Goal: Navigation & Orientation: Find specific page/section

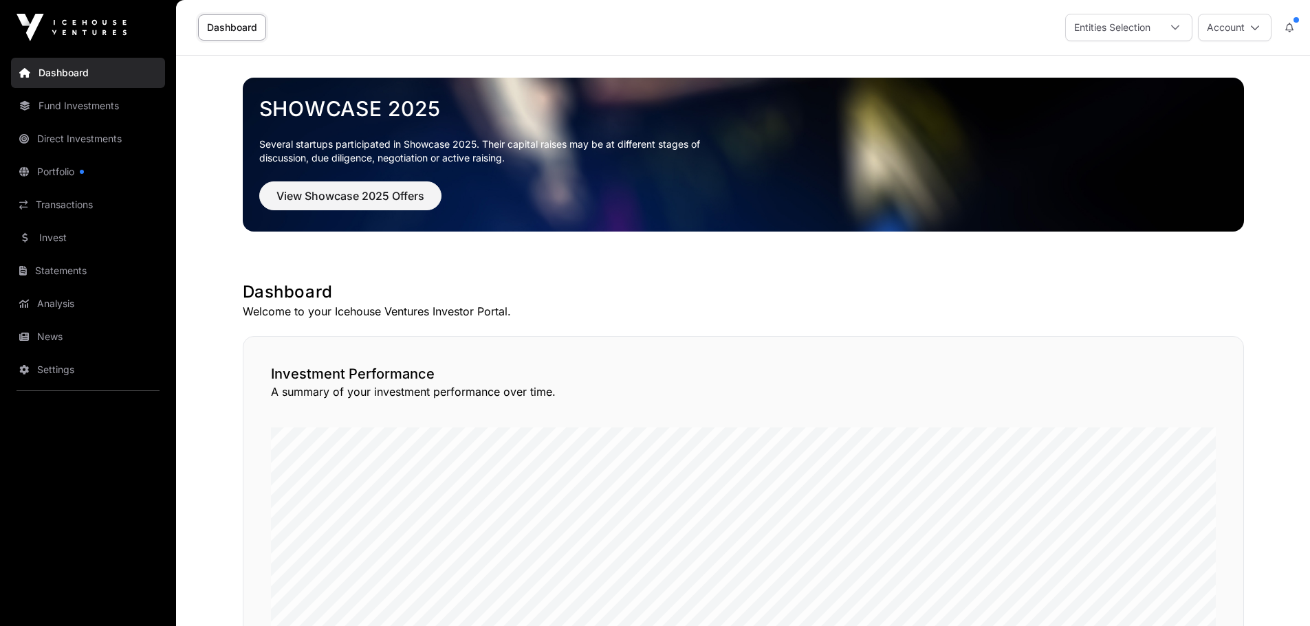
click at [1106, 29] on div "Entities Selection" at bounding box center [1112, 27] width 93 height 26
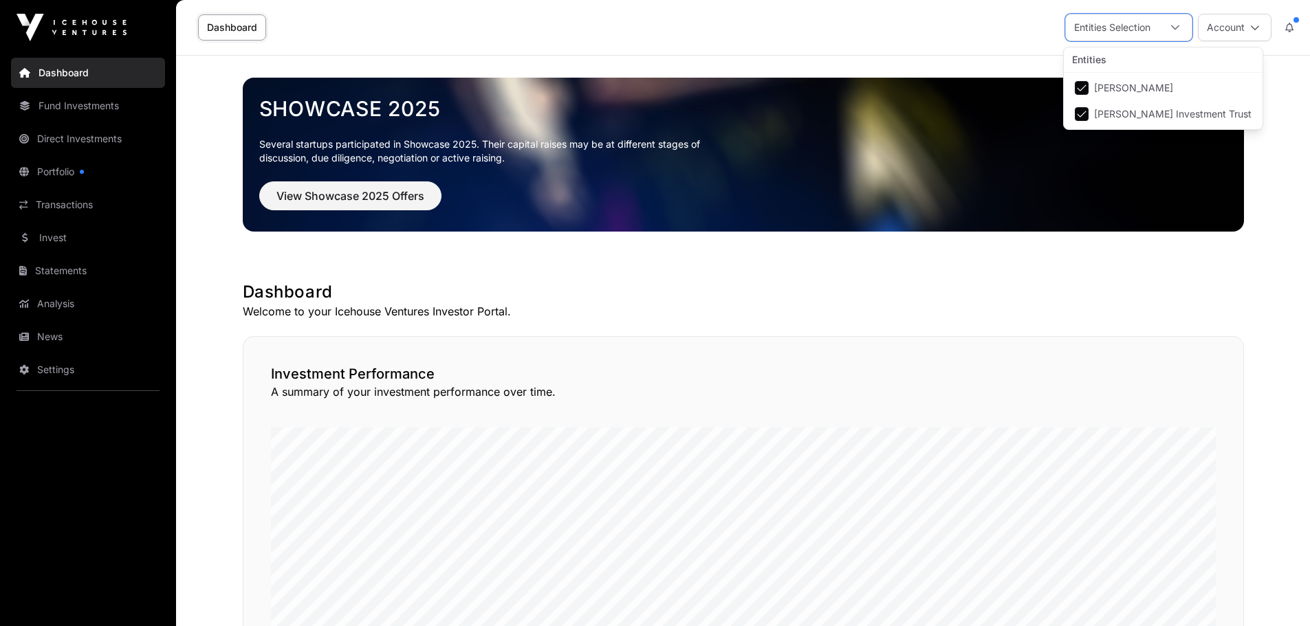
scroll to position [14, 9]
click at [865, 26] on div "Dashboard Entities Selection Account" at bounding box center [742, 27] width 1117 height 55
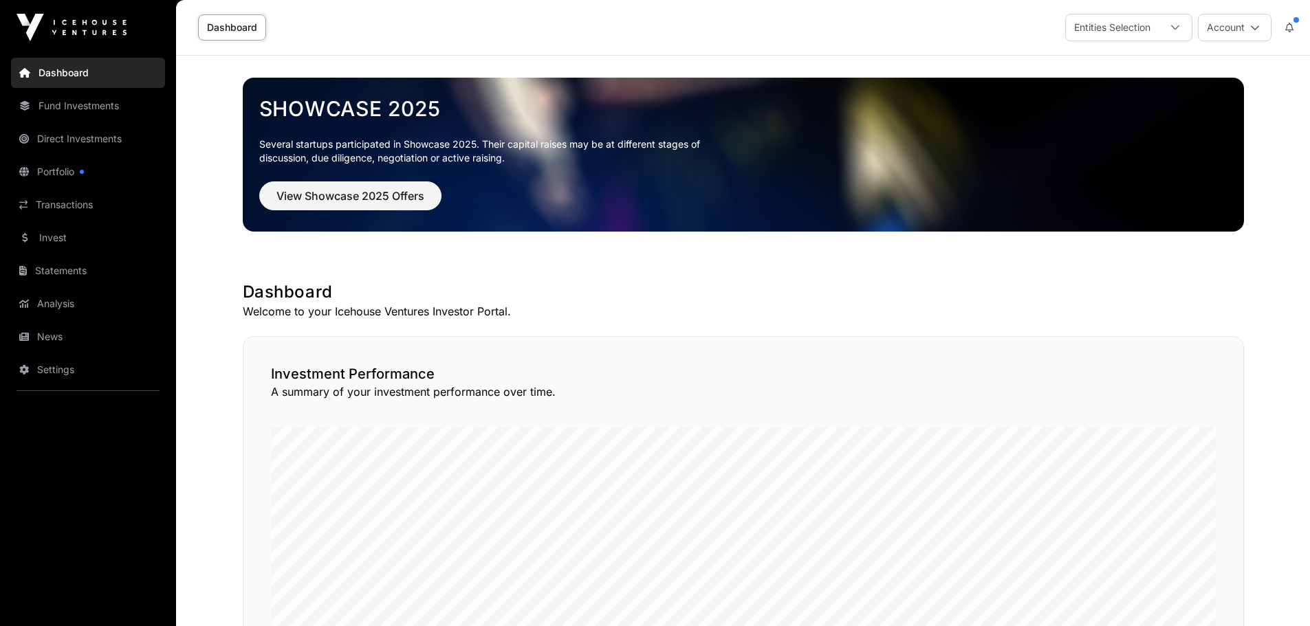
click at [49, 340] on link "News" at bounding box center [88, 337] width 154 height 30
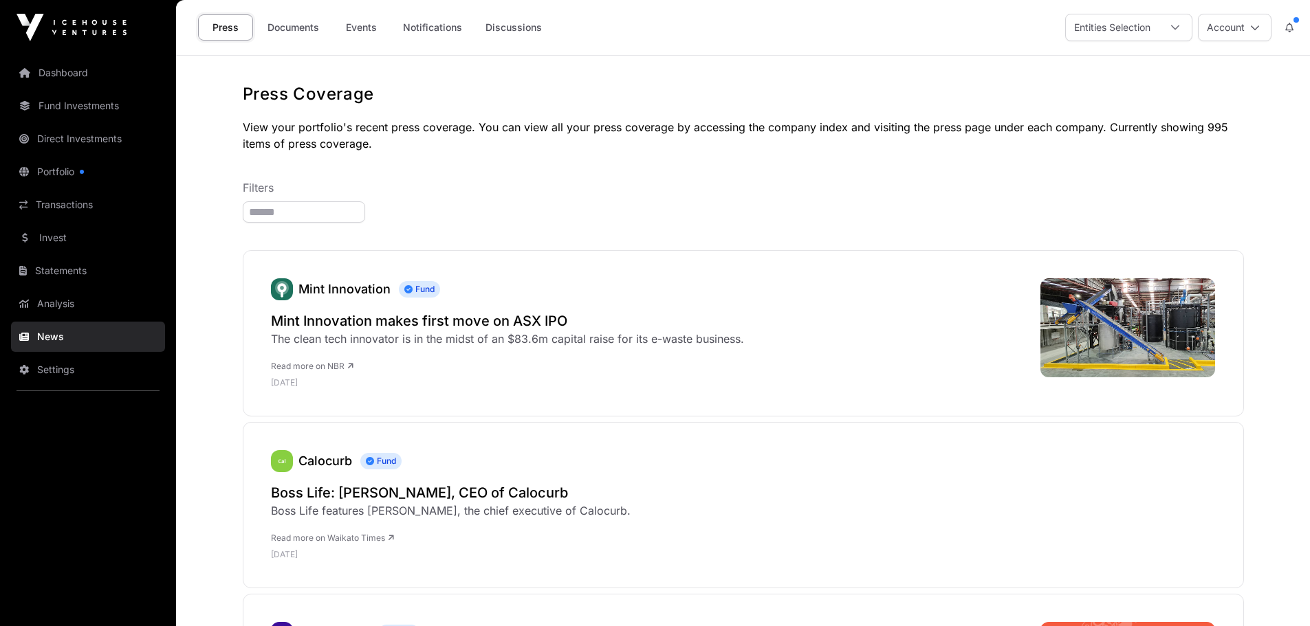
click at [62, 211] on link "Transactions" at bounding box center [88, 205] width 154 height 30
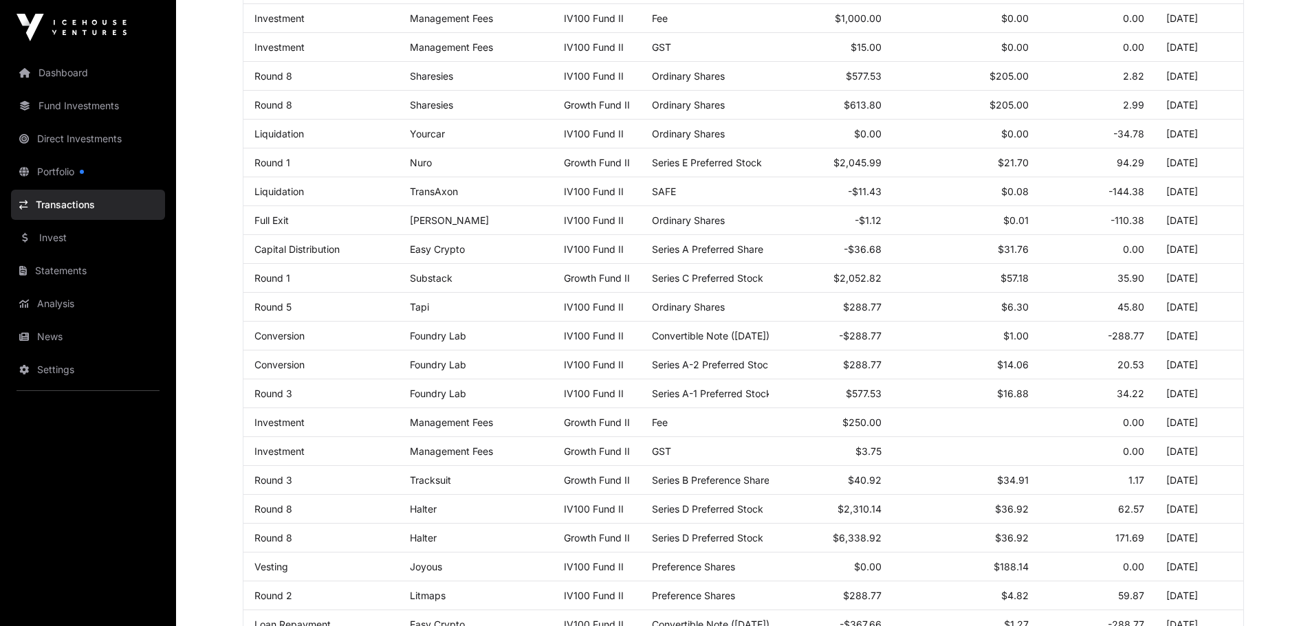
scroll to position [96, 0]
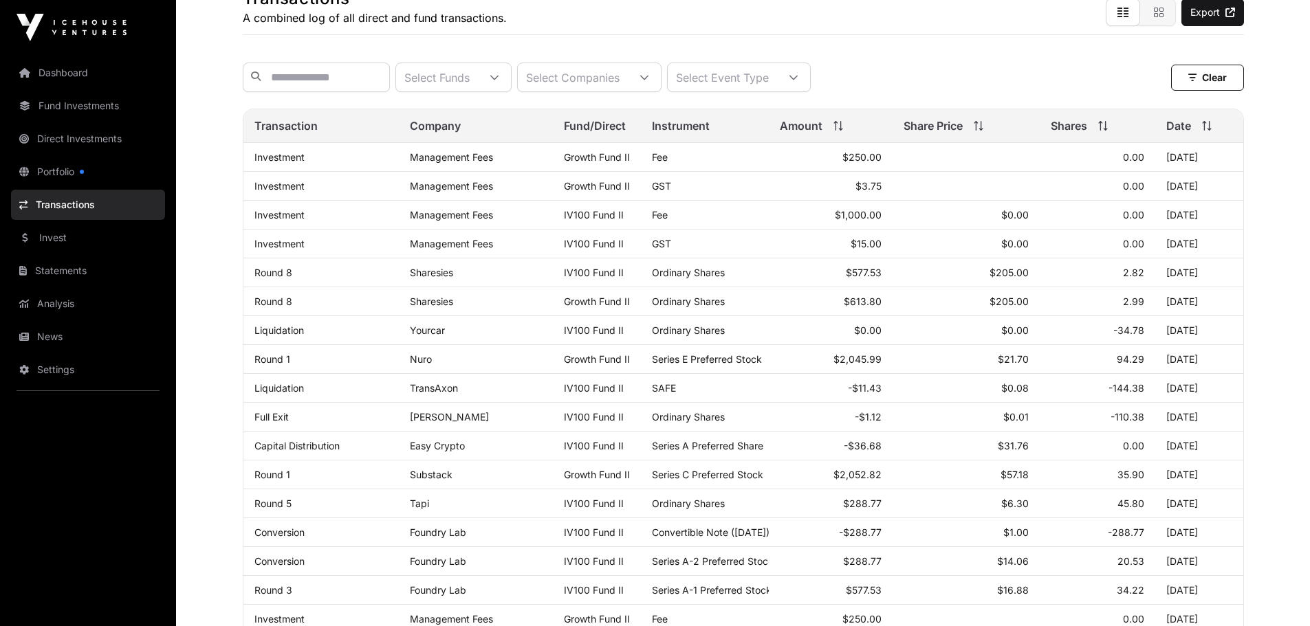
click at [69, 109] on link "Fund Investments" at bounding box center [88, 106] width 154 height 30
